Goal: Task Accomplishment & Management: Manage account settings

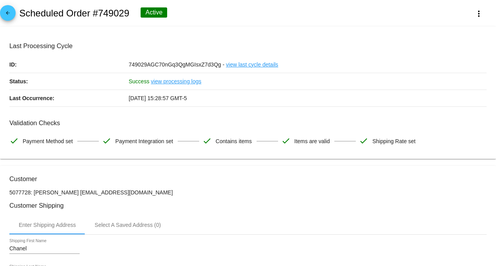
scroll to position [130, 0]
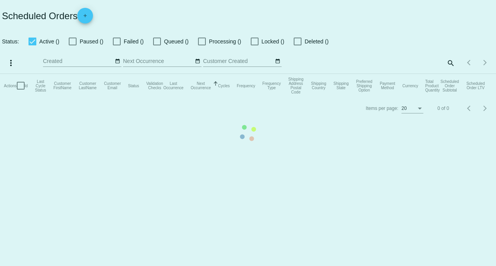
checkbox input "true"
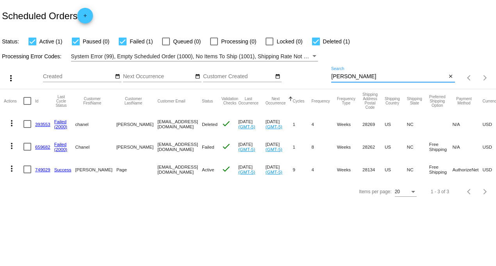
drag, startPoint x: 358, startPoint y: 77, endPoint x: 285, endPoint y: 91, distance: 74.7
click at [287, 91] on app-dashboard-scheduled-orders "Scheduled Orders add Status: Active (1) Paused (0) Failed (1) Queued (0) Proces…" at bounding box center [248, 101] width 496 height 202
type input "amber"
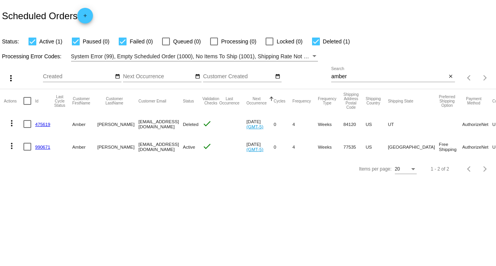
click at [38, 147] on link "990671" at bounding box center [42, 146] width 15 height 5
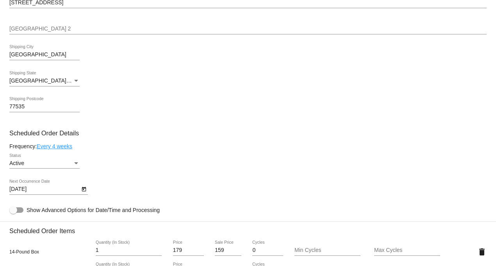
scroll to position [173, 0]
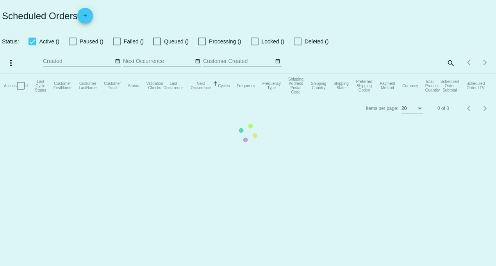
checkbox input "true"
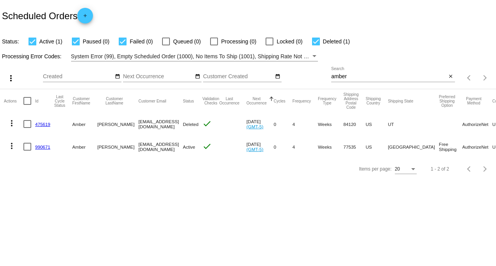
click at [9, 146] on mat-icon "more_vert" at bounding box center [11, 145] width 9 height 9
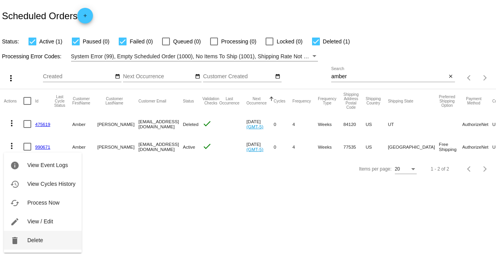
click at [36, 239] on span "Delete" at bounding box center [35, 240] width 16 height 6
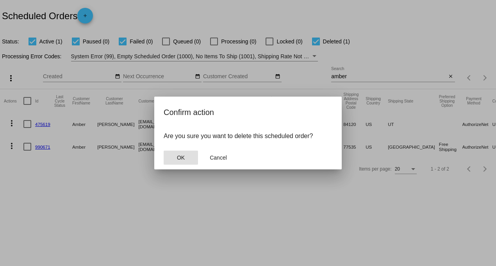
click at [181, 157] on span "OK" at bounding box center [181, 157] width 8 height 6
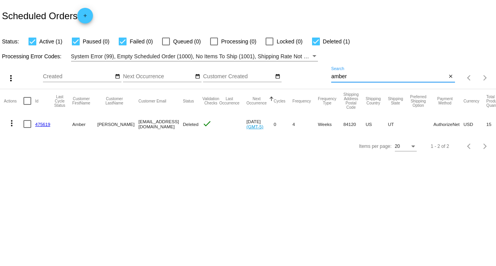
drag, startPoint x: 338, startPoint y: 78, endPoint x: 255, endPoint y: 84, distance: 83.0
click at [255, 81] on div "more_vert Aug Jan Feb Mar [DATE]" at bounding box center [248, 75] width 496 height 28
type input "[PERSON_NAME]"
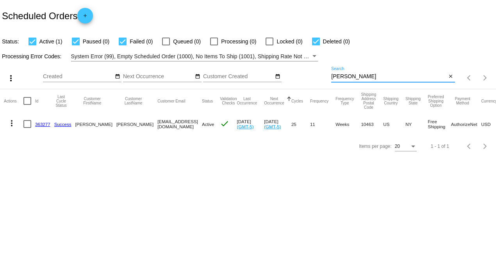
click at [12, 119] on mat-icon "more_vert" at bounding box center [11, 122] width 9 height 9
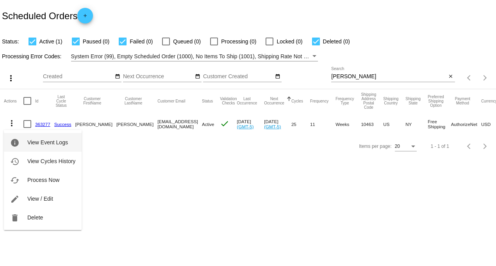
click at [30, 139] on span "View Event Logs" at bounding box center [47, 142] width 41 height 6
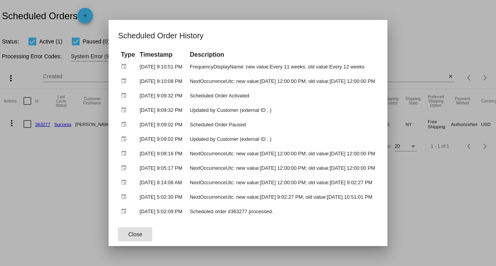
click at [372, 230] on mat-dialog-actions "Close" at bounding box center [248, 233] width 260 height 23
click at [467, 208] on div at bounding box center [248, 133] width 496 height 266
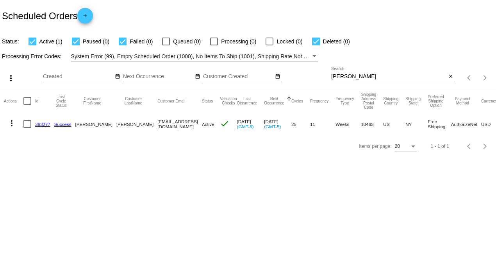
click at [37, 123] on link "363277" at bounding box center [42, 123] width 15 height 5
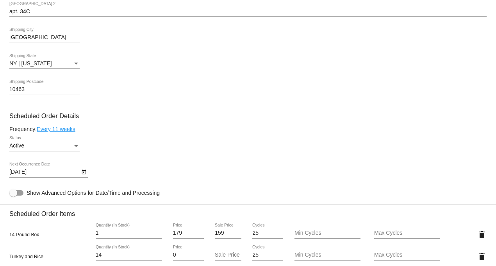
scroll to position [347, 0]
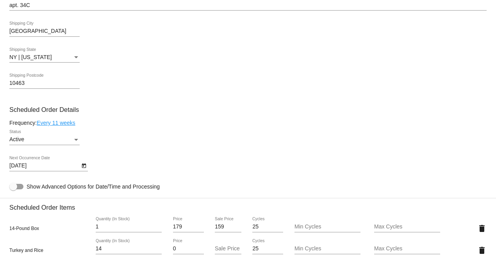
click at [83, 169] on icon "Open calendar" at bounding box center [83, 165] width 5 height 9
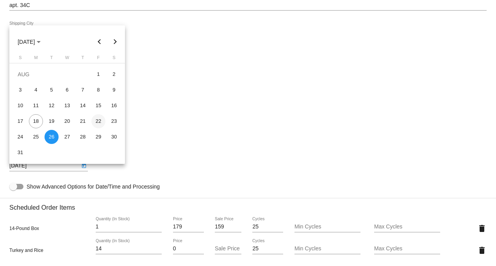
click at [100, 121] on div "22" at bounding box center [98, 121] width 14 height 14
type input "[DATE]"
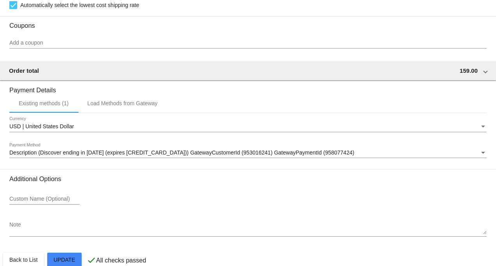
scroll to position [709, 0]
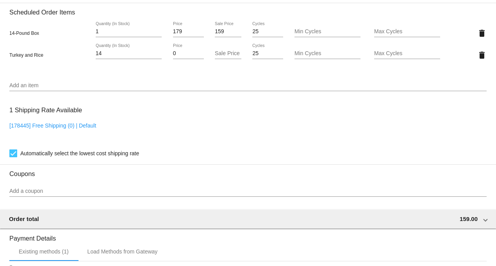
scroll to position [535, 0]
